Goal: Task Accomplishment & Management: Manage account settings

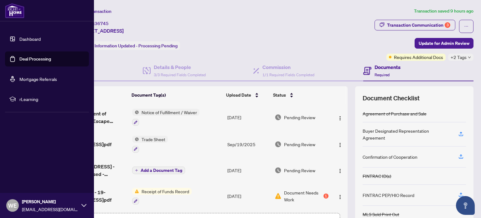
click at [19, 37] on link "Dashboard" at bounding box center [29, 39] width 21 height 6
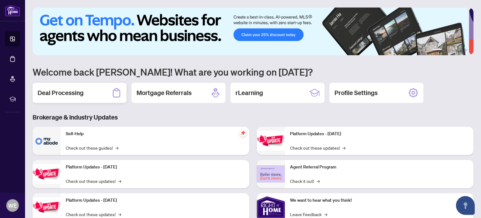
click at [66, 94] on h2 "Deal Processing" at bounding box center [61, 92] width 46 height 9
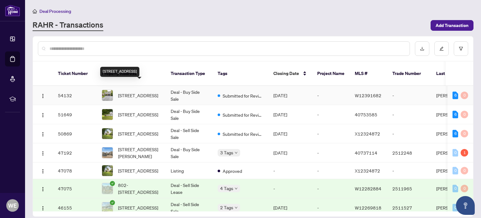
click at [138, 92] on span "[STREET_ADDRESS]" at bounding box center [138, 95] width 40 height 7
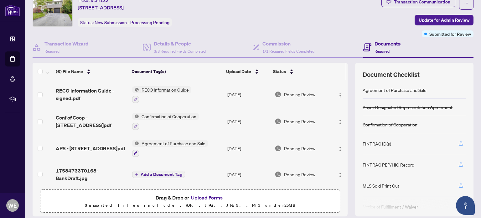
scroll to position [44, 0]
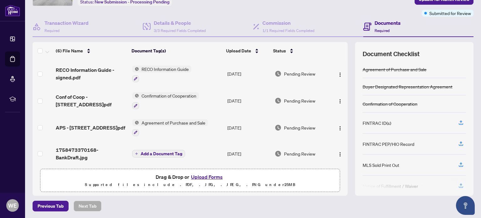
click at [213, 175] on button "Upload Forms" at bounding box center [206, 176] width 35 height 8
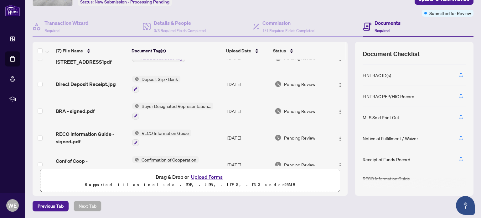
scroll to position [0, 0]
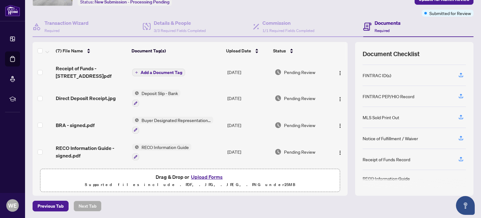
click at [149, 72] on span "Add a Document Tag" at bounding box center [162, 72] width 42 height 4
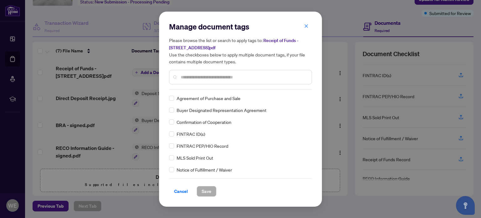
click at [197, 75] on input "text" at bounding box center [244, 77] width 126 height 7
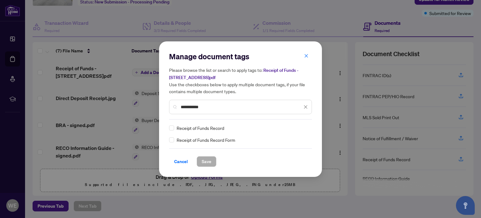
type input "**********"
click at [204, 160] on span "Save" at bounding box center [207, 161] width 10 height 10
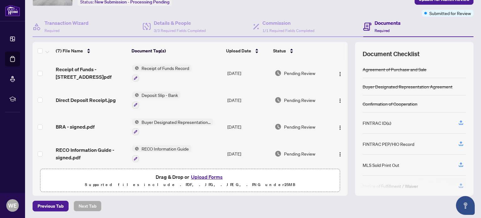
click at [208, 176] on button "Upload Forms" at bounding box center [206, 176] width 35 height 8
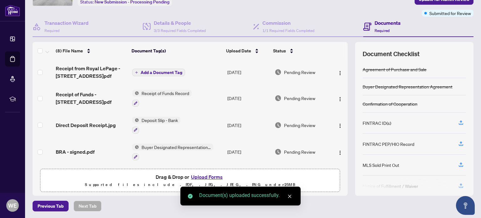
click at [166, 70] on span "Add a Document Tag" at bounding box center [162, 72] width 42 height 4
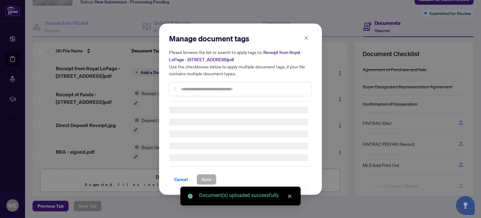
click at [191, 88] on div "Manage document tags Please browse the list or search to apply tags to: Receipt…" at bounding box center [240, 67] width 143 height 68
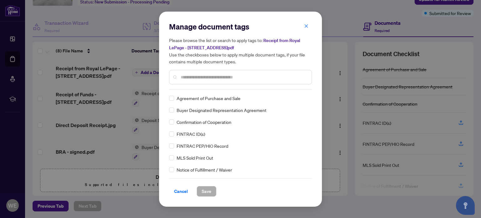
click at [203, 74] on input "text" at bounding box center [244, 77] width 126 height 7
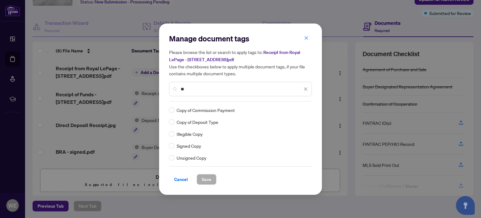
type input "*"
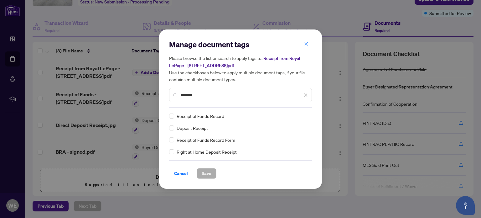
type input "*******"
click at [203, 175] on span "Save" at bounding box center [207, 173] width 10 height 10
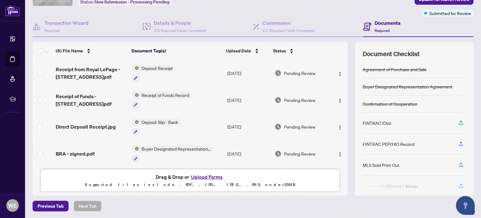
scroll to position [13, 0]
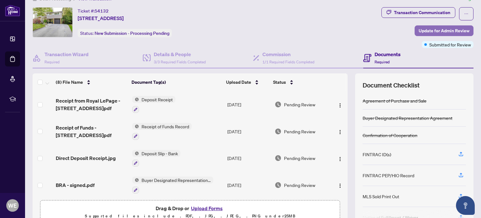
click at [437, 31] on span "Update for Admin Review" at bounding box center [443, 31] width 51 height 10
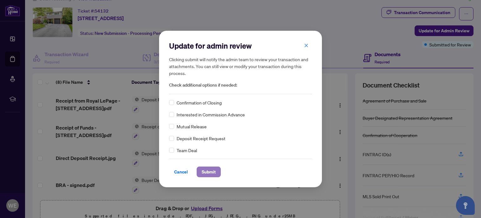
click at [210, 171] on span "Submit" at bounding box center [209, 172] width 14 height 10
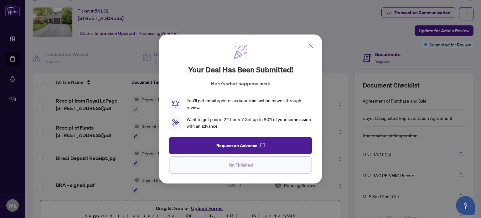
click at [228, 166] on button "I'm Finished" at bounding box center [240, 164] width 143 height 17
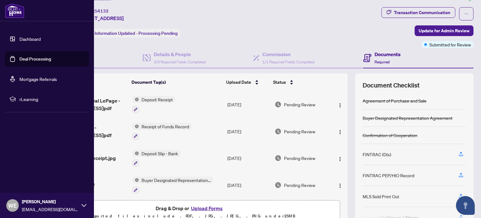
click at [29, 37] on link "Dashboard" at bounding box center [29, 39] width 21 height 6
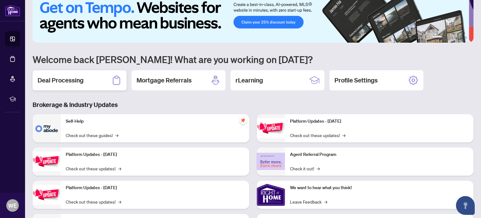
click at [63, 80] on h2 "Deal Processing" at bounding box center [61, 80] width 46 height 9
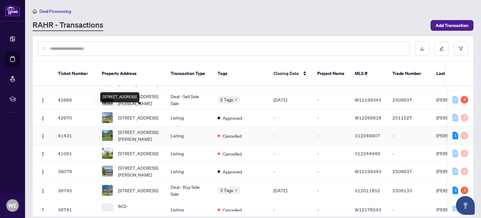
scroll to position [156, 0]
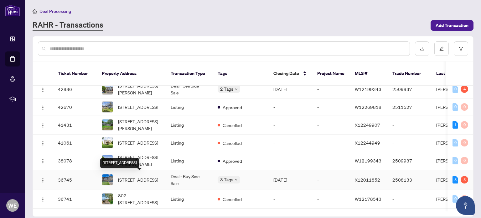
click at [139, 177] on span "[STREET_ADDRESS]" at bounding box center [138, 179] width 40 height 7
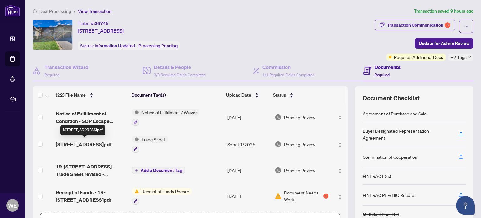
click at [89, 143] on span "[STREET_ADDRESS]pdf" at bounding box center [84, 144] width 56 height 8
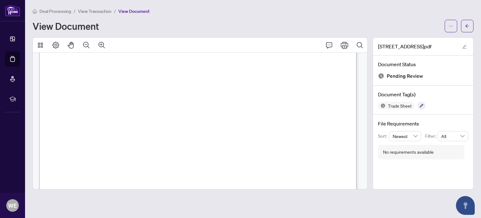
scroll to position [313, 0]
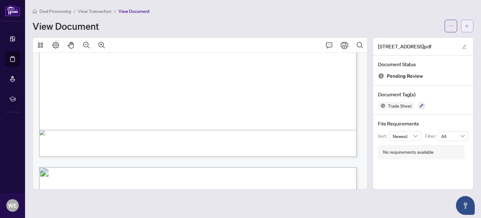
click at [465, 29] on span "button" at bounding box center [467, 26] width 4 height 10
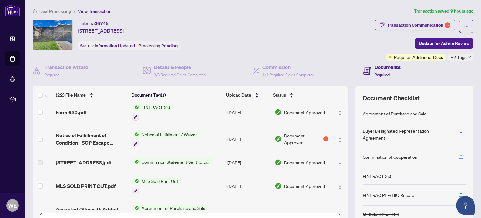
scroll to position [156, 0]
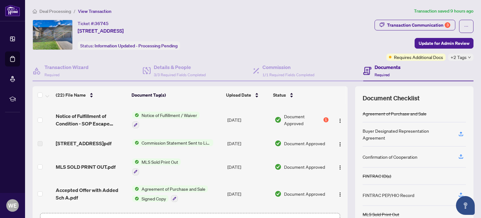
click at [312, 143] on span "Document Approved" at bounding box center [304, 143] width 41 height 7
click at [337, 141] on img "button" at bounding box center [339, 143] width 5 height 5
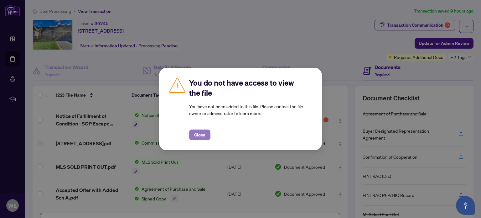
click at [206, 136] on button "Close" at bounding box center [199, 134] width 21 height 11
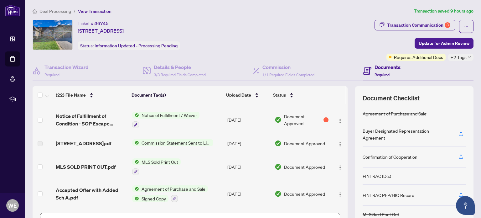
click at [210, 142] on span "Commission Statement Sent to Listing Brokerage" at bounding box center [176, 142] width 74 height 7
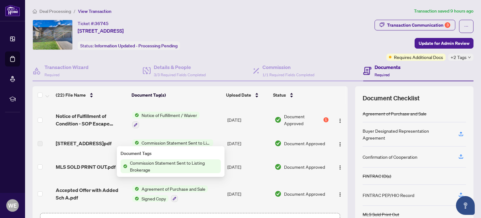
click at [210, 142] on span "Commission Statement Sent to Listing Brokerage" at bounding box center [176, 142] width 74 height 7
